Goal: Task Accomplishment & Management: Manage account settings

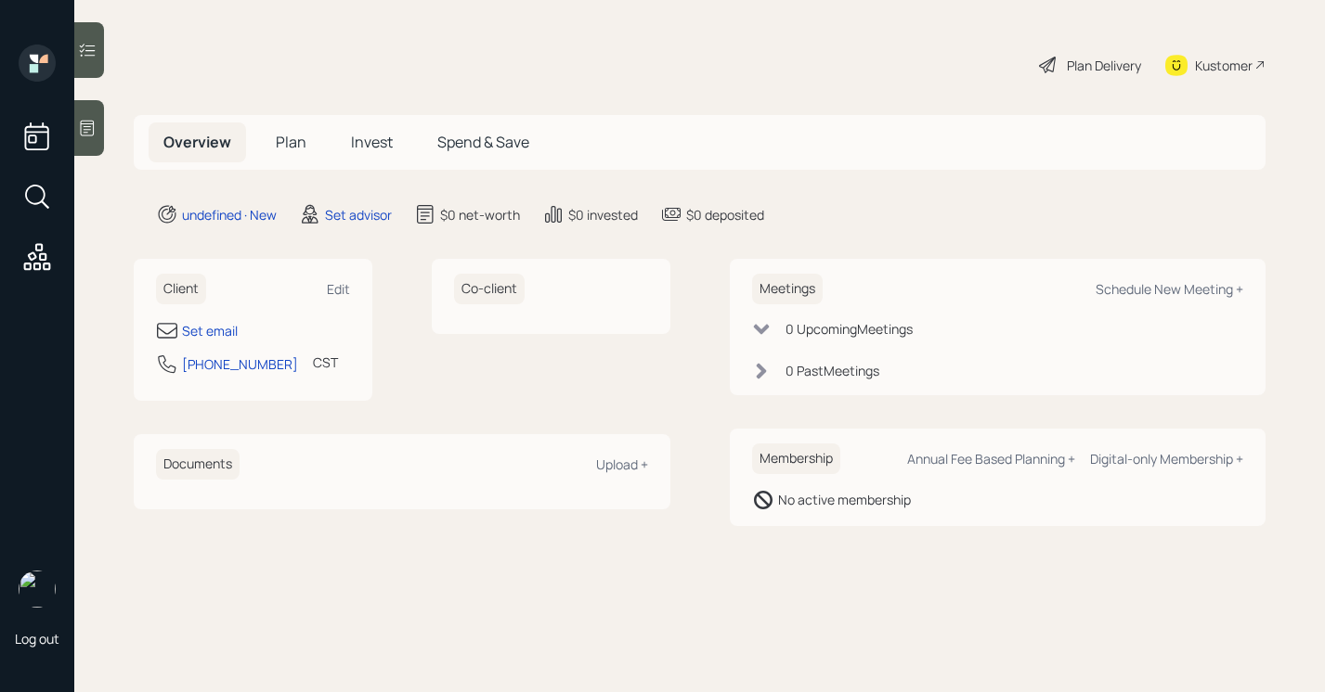
click at [342, 276] on div "Client Edit" at bounding box center [253, 289] width 194 height 31
click at [343, 291] on div "Edit" at bounding box center [338, 289] width 23 height 18
select select "America/[GEOGRAPHIC_DATA]"
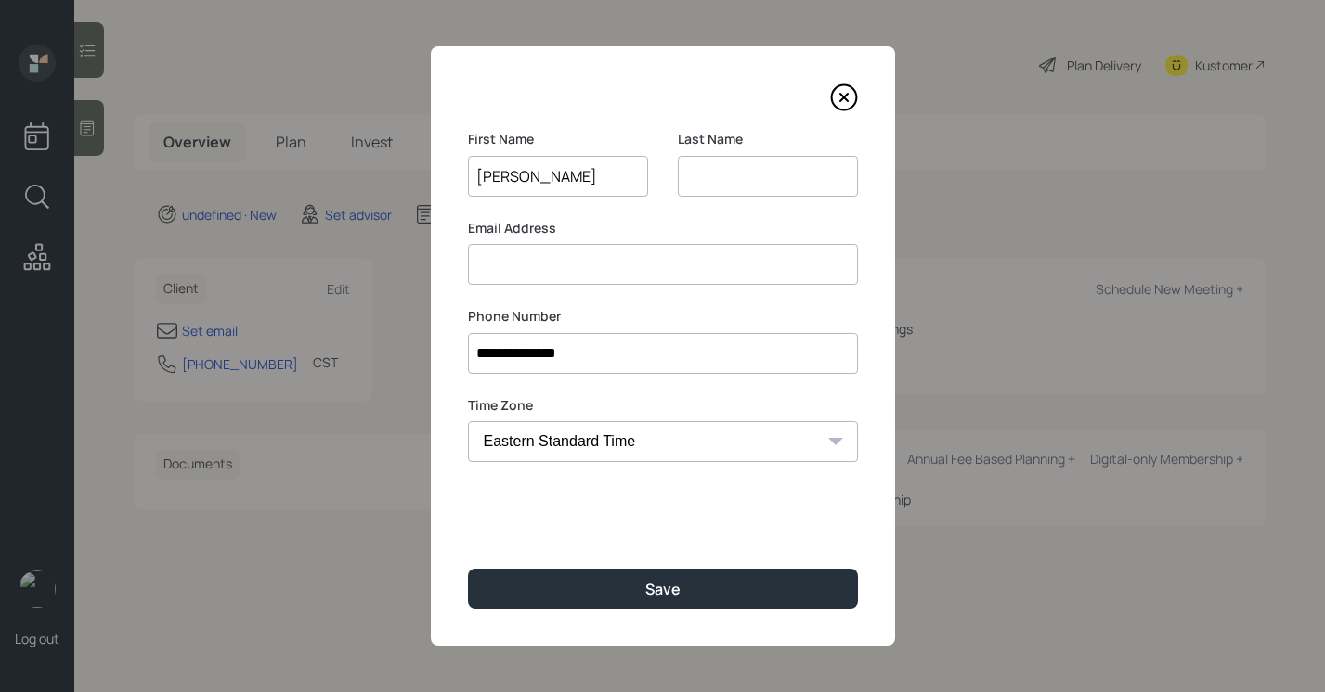
type input "[PERSON_NAME]"
click at [760, 170] on input at bounding box center [768, 176] width 180 height 41
type input "Stain"
click at [710, 261] on input at bounding box center [663, 264] width 390 height 41
type input "d"
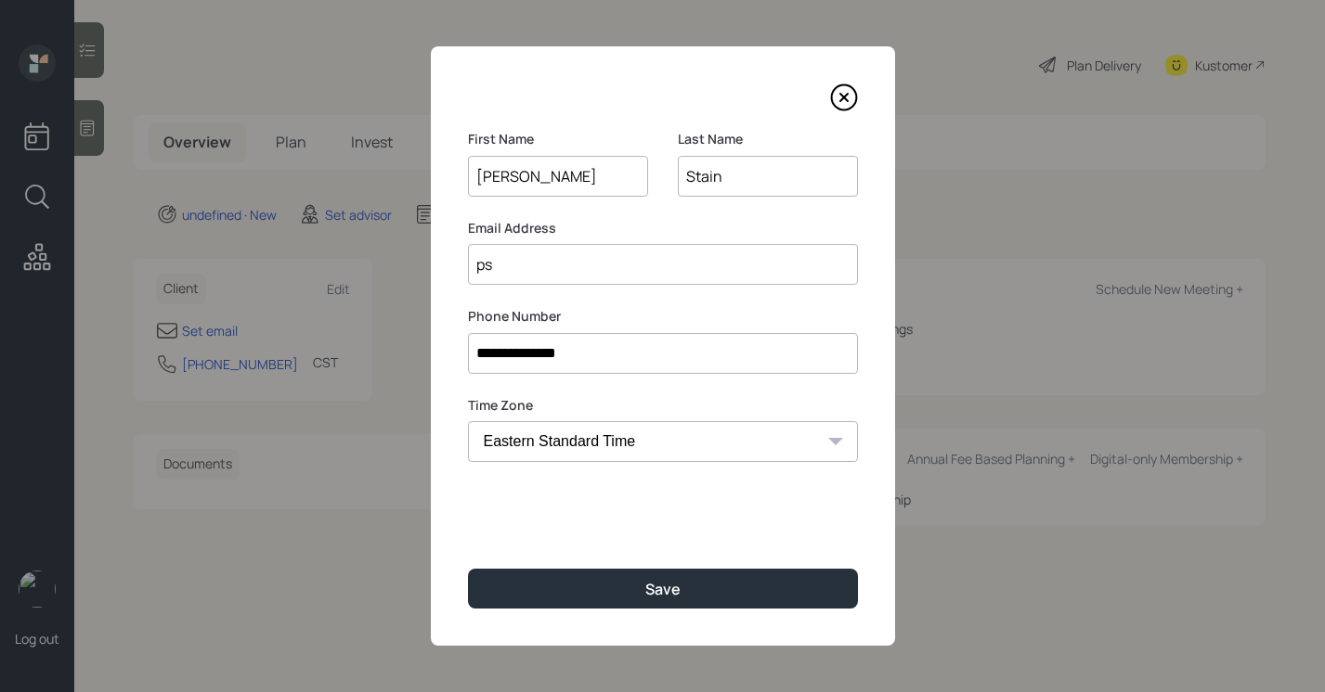
type input "p"
click at [527, 265] on input "[EMAIL_ADDRESS],com" at bounding box center [663, 264] width 390 height 41
click at [506, 269] on input "[EMAIL_ADDRESS],com" at bounding box center [663, 264] width 390 height 41
type input "[EMAIL_ADDRESS],com"
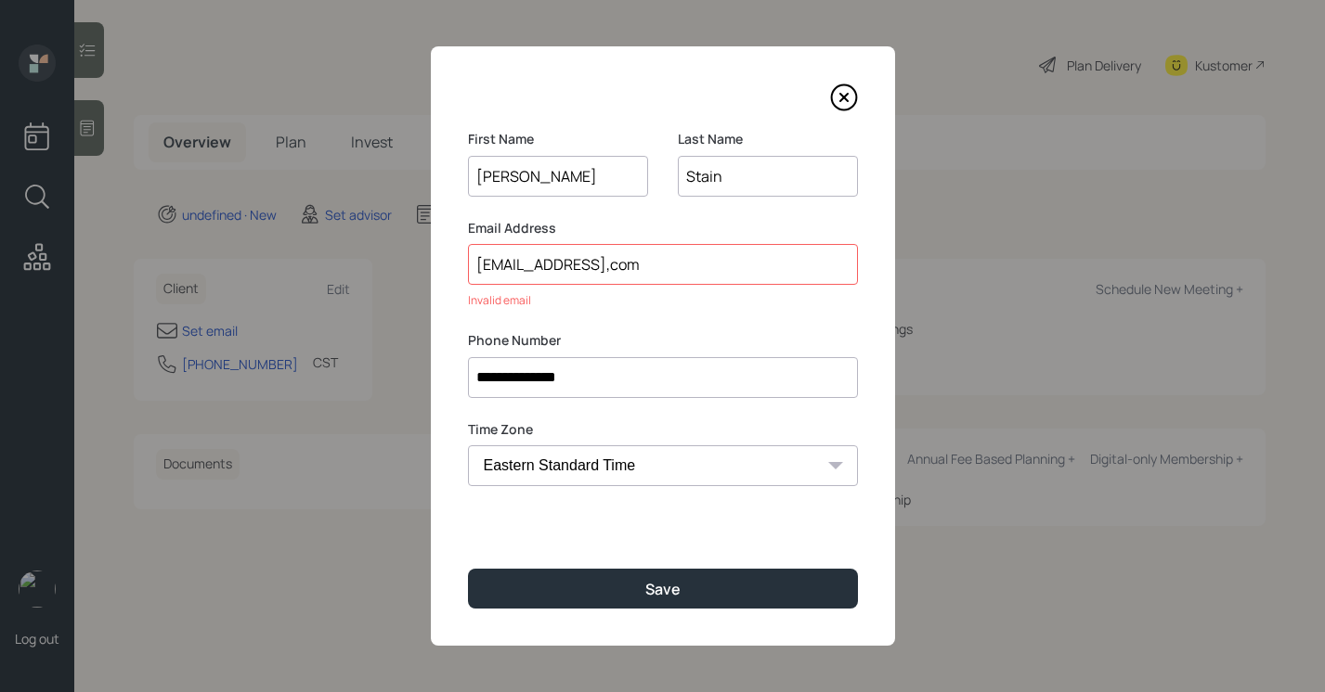
click at [701, 184] on input "Stain" at bounding box center [768, 176] width 180 height 41
type input "[GEOGRAPHIC_DATA]"
click at [593, 270] on input "[EMAIL_ADDRESS],com" at bounding box center [663, 264] width 390 height 41
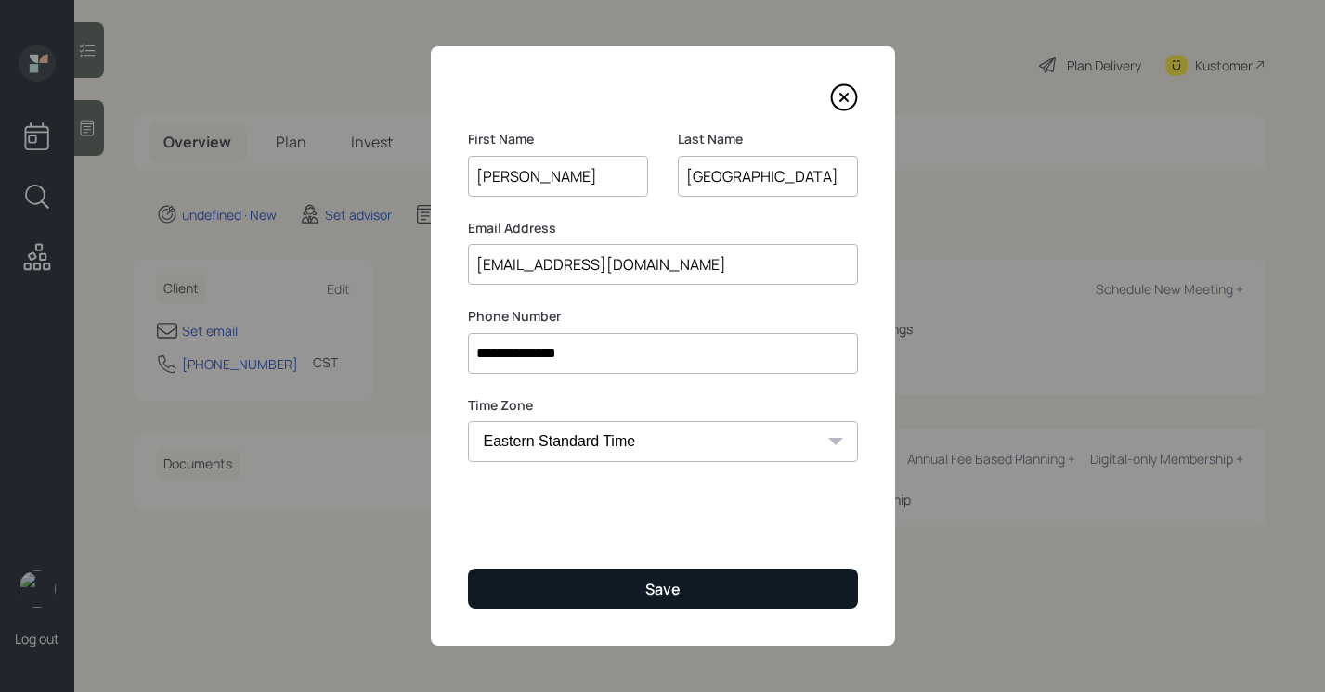
type input "[EMAIL_ADDRESS][DOMAIN_NAME]"
click at [652, 593] on div "Save" at bounding box center [662, 589] width 35 height 20
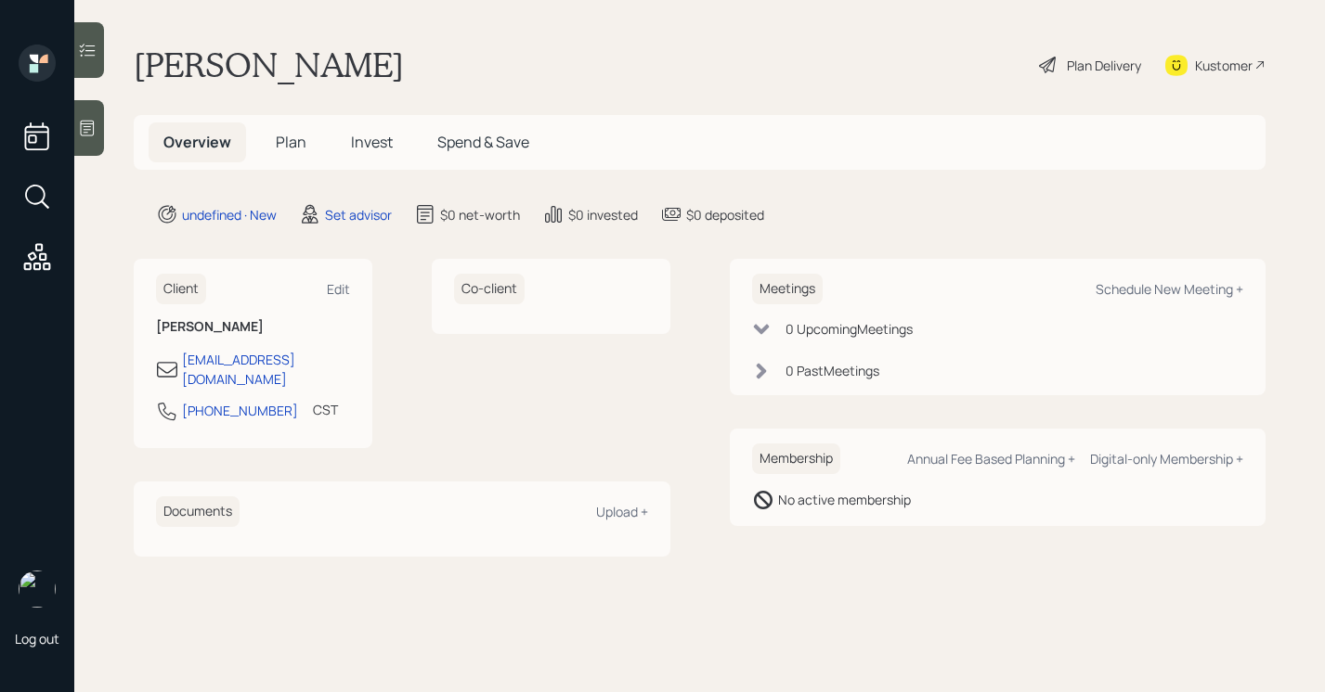
click at [83, 134] on icon at bounding box center [87, 128] width 19 height 19
